Goal: Transaction & Acquisition: Download file/media

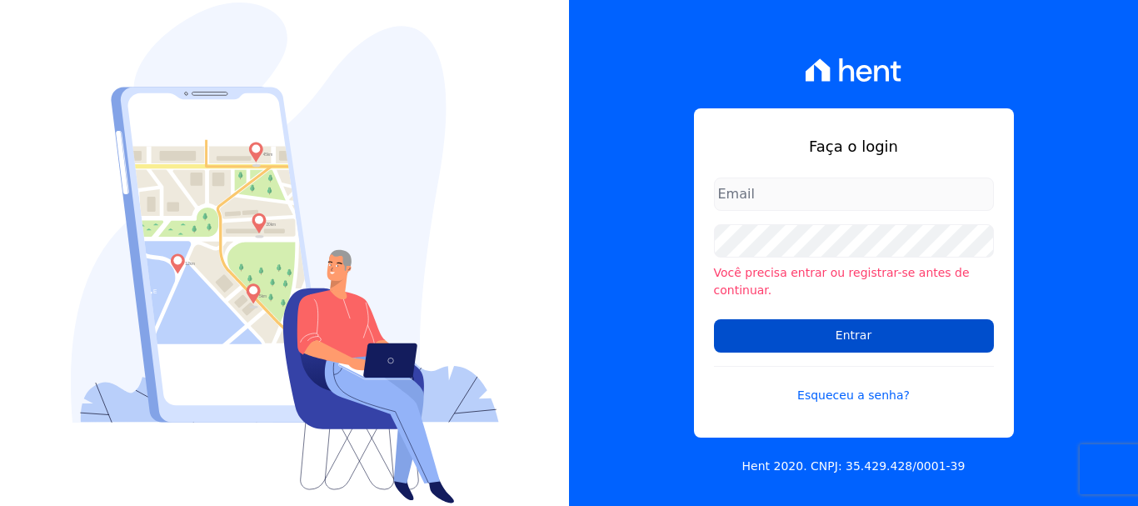
type input "[EMAIL_ADDRESS][DOMAIN_NAME]"
click at [851, 327] on input "Entrar" at bounding box center [854, 335] width 280 height 33
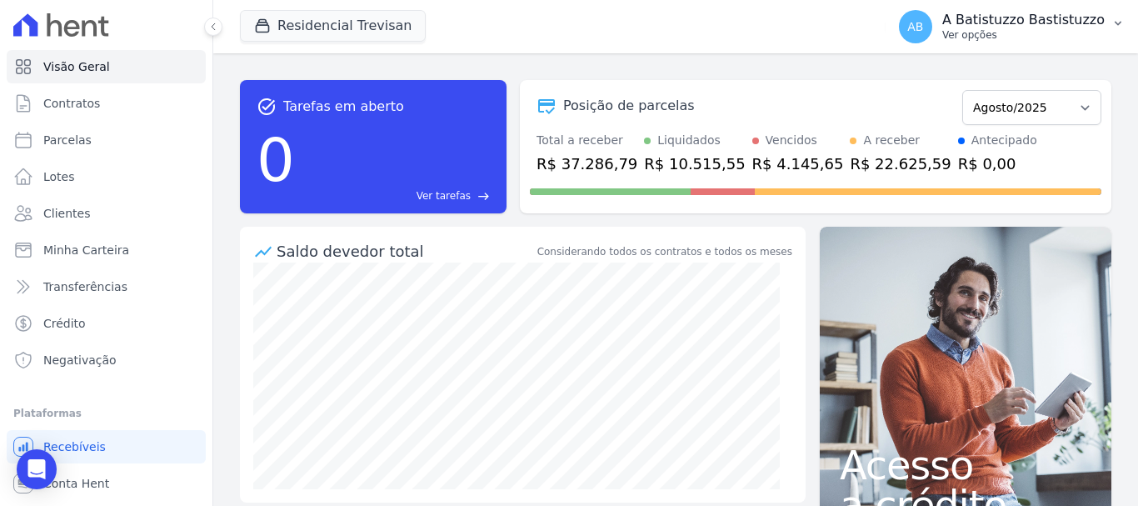
click at [923, 21] on span "AB" at bounding box center [915, 27] width 16 height 12
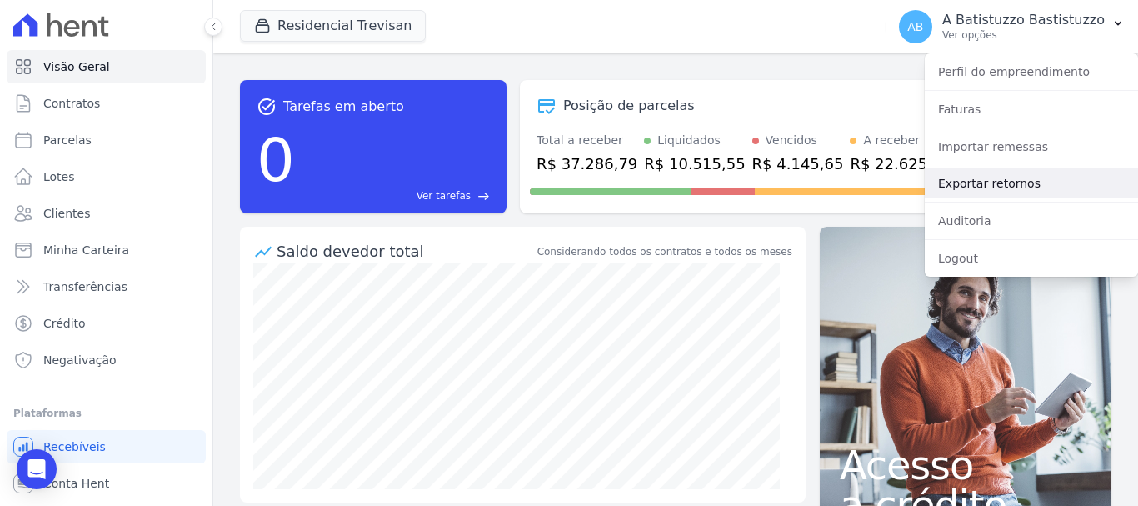
click at [955, 180] on link "Exportar retornos" at bounding box center [1031, 183] width 213 height 30
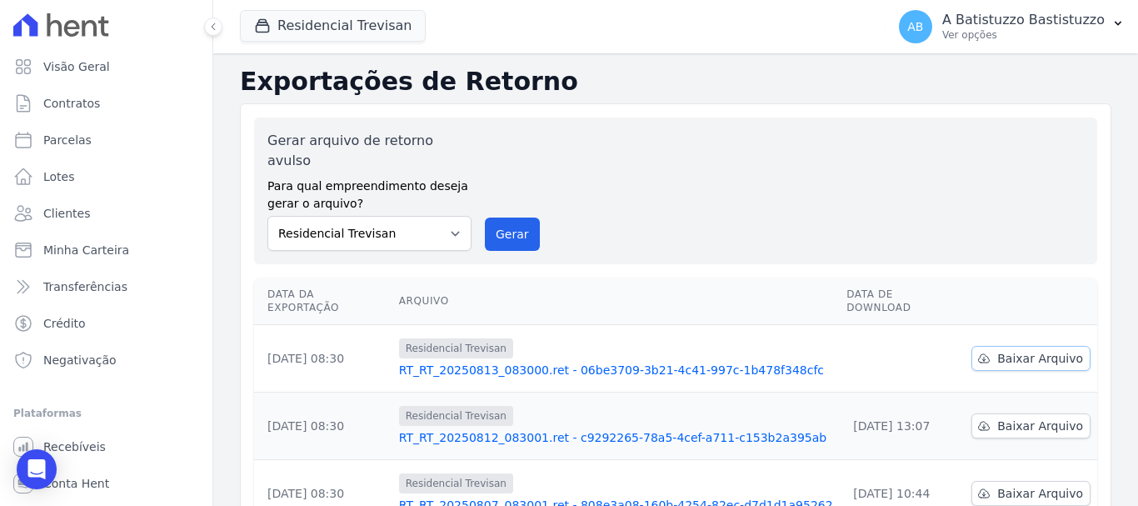
click at [1018, 346] on link "Baixar Arquivo" at bounding box center [1031, 358] width 119 height 25
click at [501, 362] on link "RT_RT_20250813_083000.ret - 06be3709-3b21-4c41-997c-1b478f348cfc" at bounding box center [616, 370] width 434 height 17
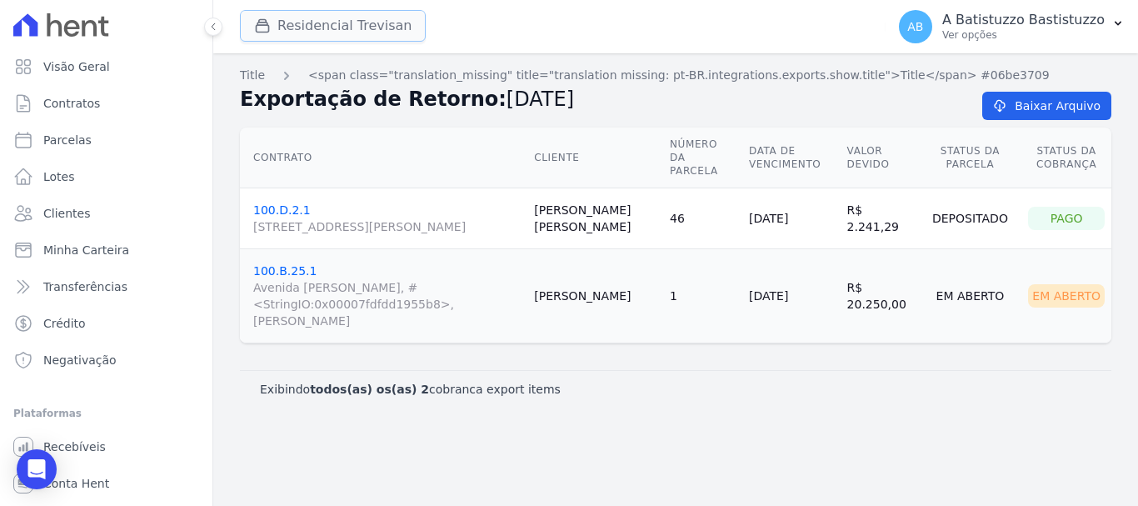
click at [303, 12] on button "Residencial Trevisan" at bounding box center [333, 26] width 186 height 32
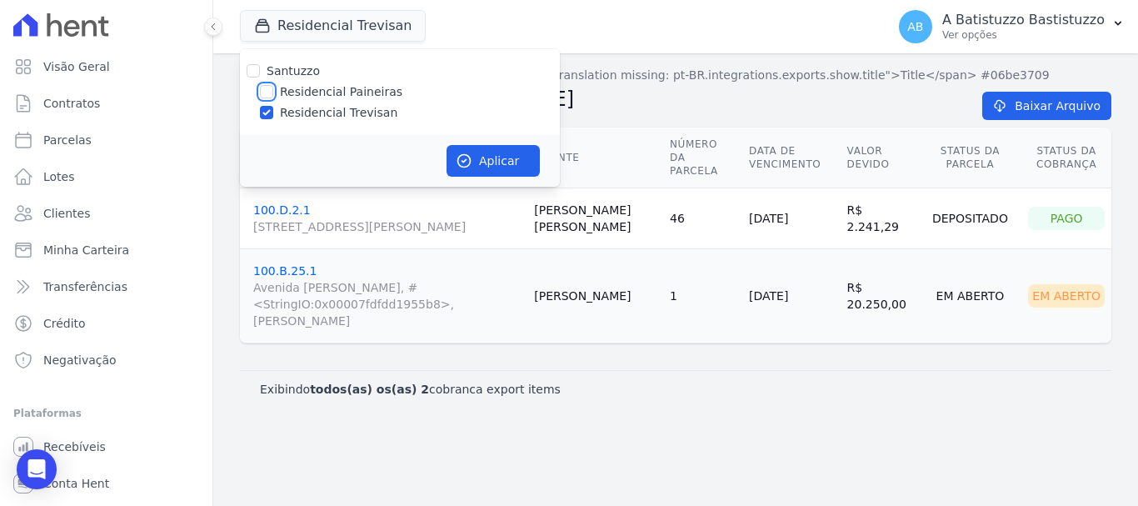
click at [270, 93] on input "Residencial Paineiras" at bounding box center [266, 91] width 13 height 13
checkbox input "true"
click at [264, 113] on input "Residencial Trevisan" at bounding box center [266, 112] width 13 height 13
checkbox input "false"
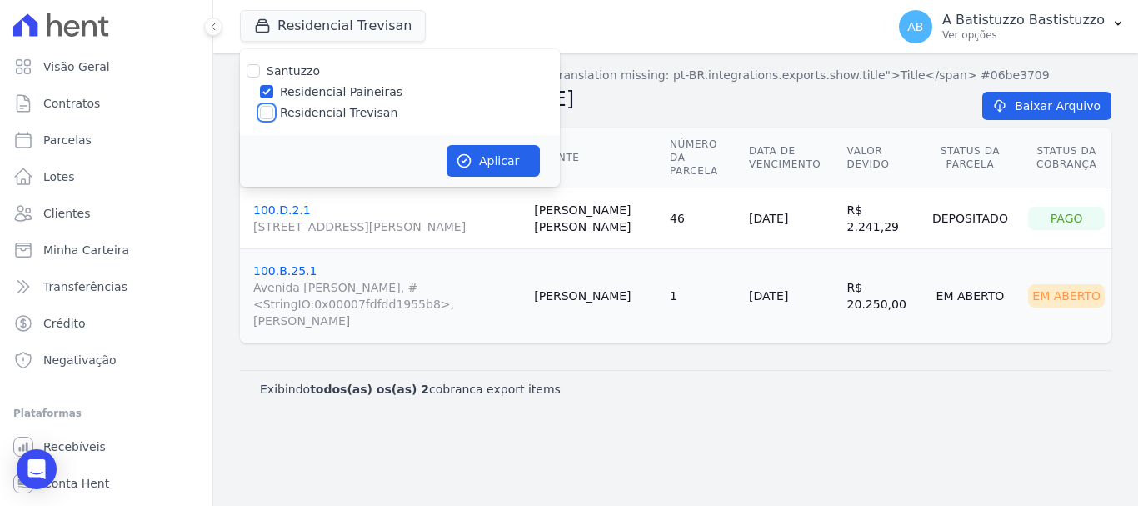
checkbox input "false"
click at [489, 157] on button "Aplicar" at bounding box center [493, 161] width 93 height 32
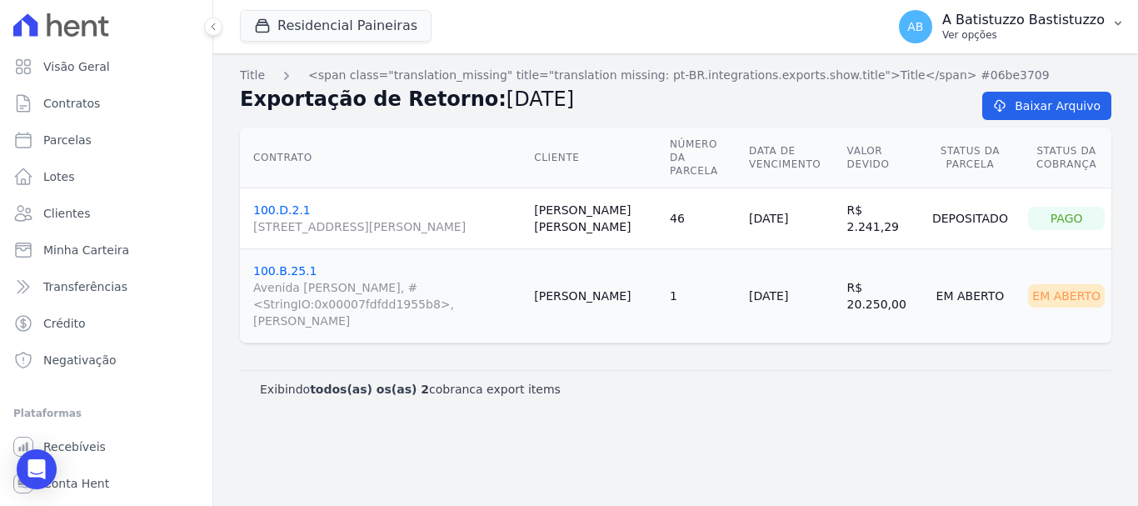
click at [923, 24] on span "AB" at bounding box center [915, 27] width 16 height 12
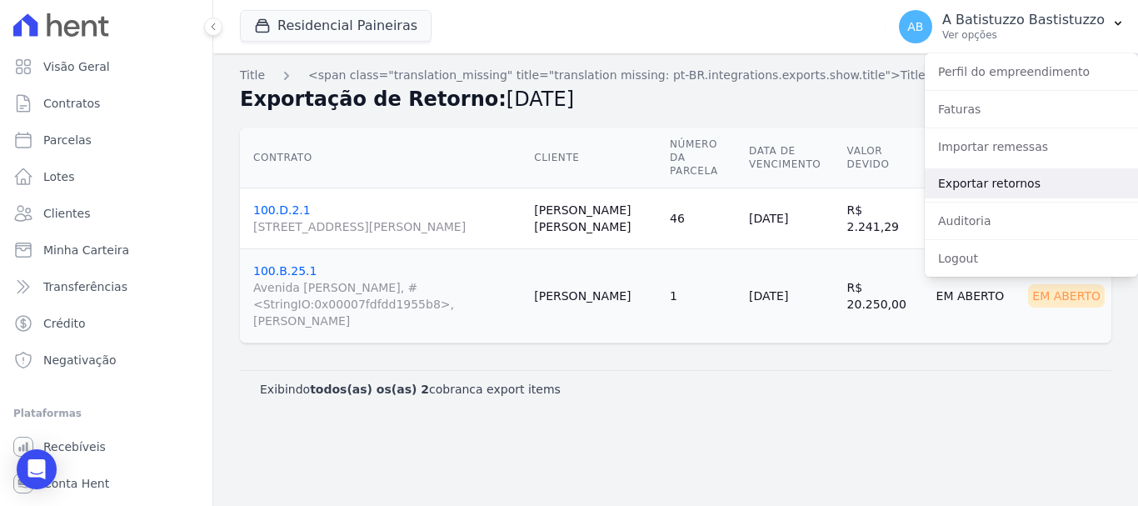
click at [953, 187] on link "Exportar retornos" at bounding box center [1031, 183] width 213 height 30
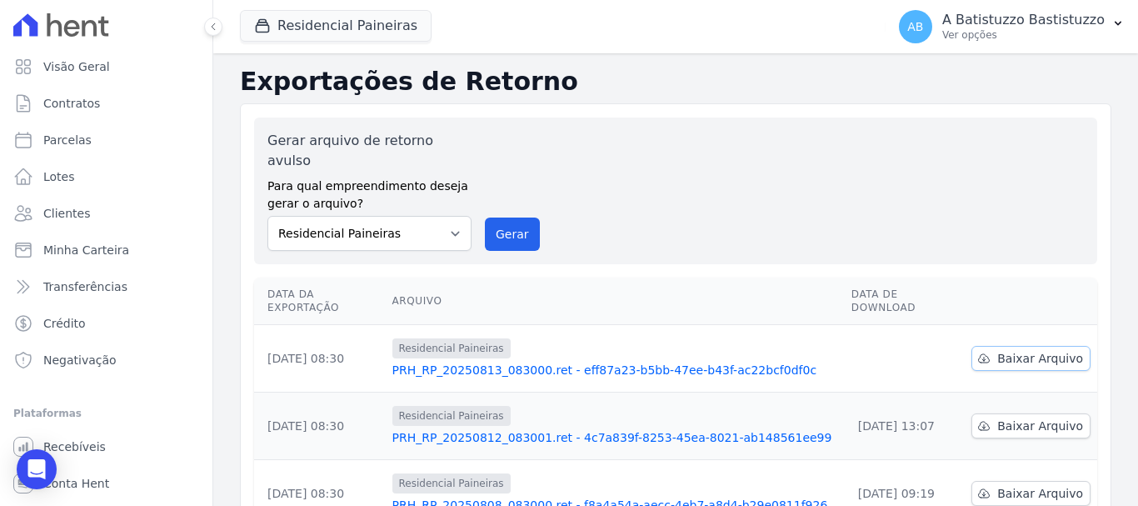
click at [1007, 350] on span "Baixar Arquivo" at bounding box center [1040, 358] width 86 height 17
click at [579, 362] on link "PRH_RP_20250813_083000.ret - eff87a23-b5bb-47ee-b43f-ac22bcf0df0c" at bounding box center [615, 370] width 446 height 17
